Goal: Task Accomplishment & Management: Manage account settings

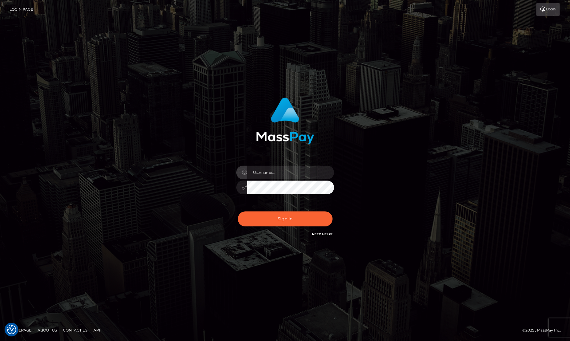
click at [269, 173] on input "text" at bounding box center [290, 173] width 87 height 14
type input "mcginley0215@comcast.net"
click at [282, 218] on button "Sign in" at bounding box center [285, 219] width 95 height 15
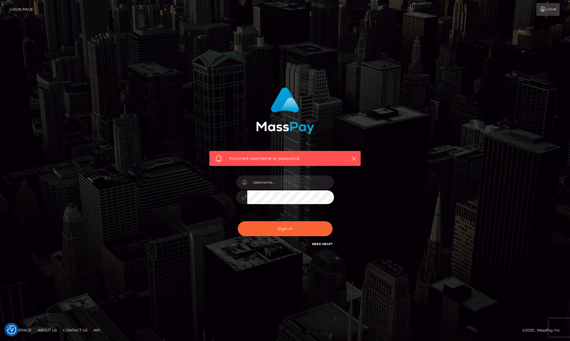
click at [429, 250] on div "Incorrect username or password." at bounding box center [285, 171] width 349 height 176
click at [545, 9] on icon at bounding box center [543, 9] width 6 height 5
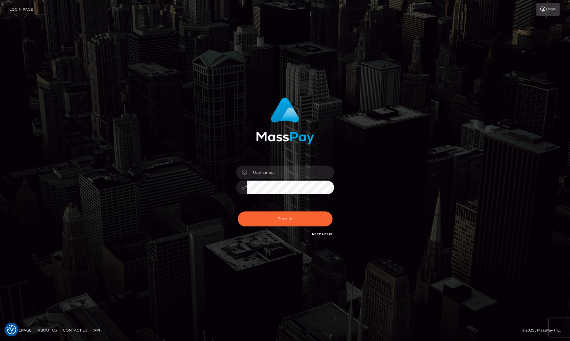
click at [552, 9] on link "Login" at bounding box center [548, 9] width 23 height 13
click at [17, 8] on link "Login Page" at bounding box center [21, 9] width 24 height 13
